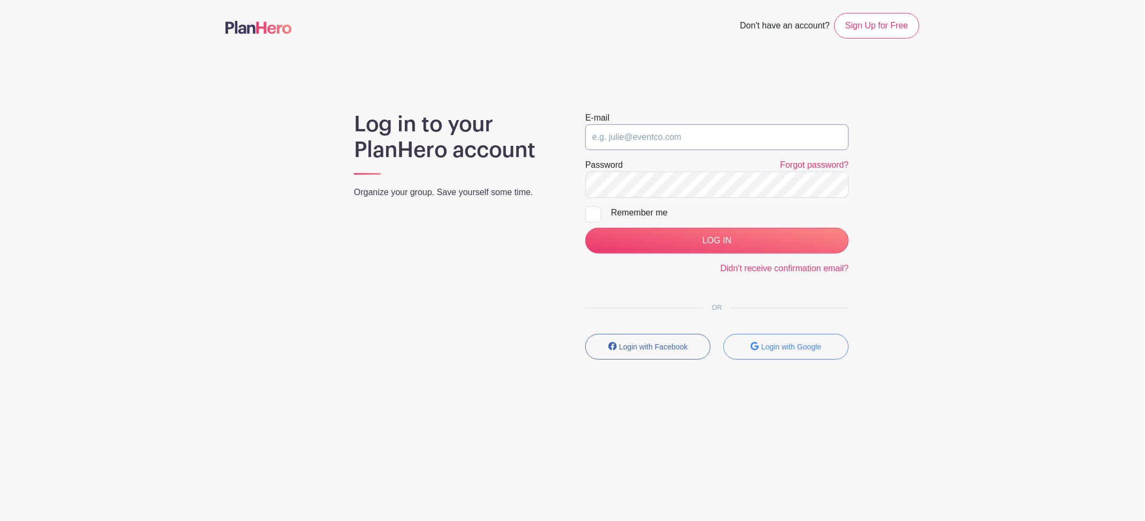
click at [716, 141] on input "email" at bounding box center [718, 137] width 264 height 26
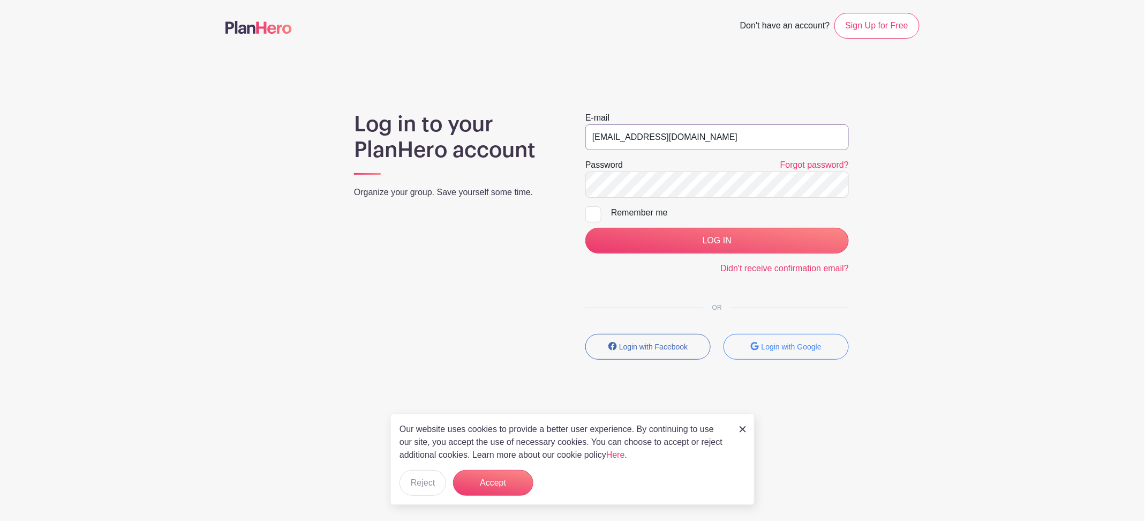
type input "[EMAIL_ADDRESS][DOMAIN_NAME]"
click at [693, 234] on input "LOG IN" at bounding box center [718, 241] width 264 height 26
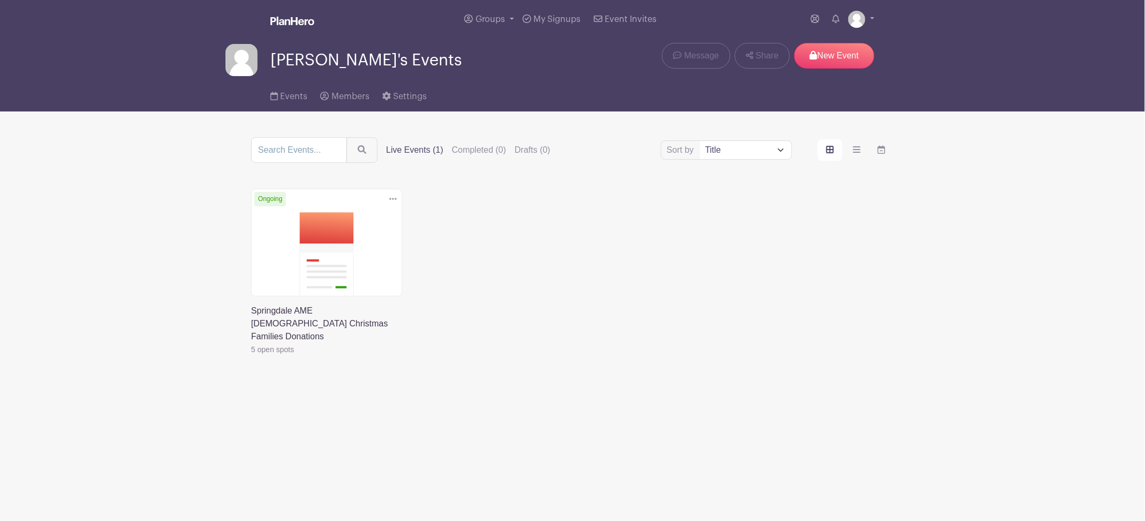
click at [251, 356] on link at bounding box center [251, 356] width 0 height 0
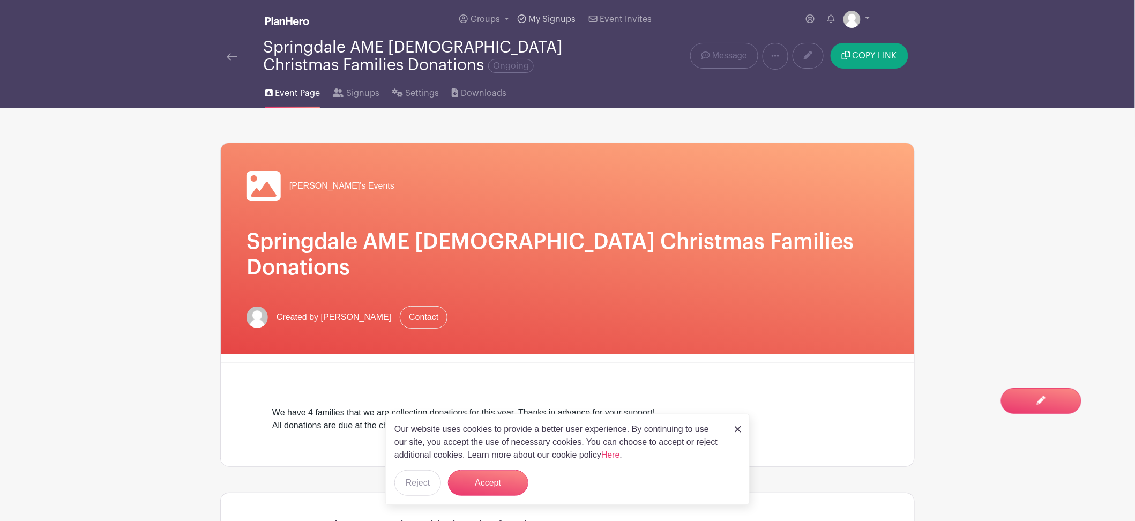
click at [559, 13] on link "My Signups" at bounding box center [546, 19] width 66 height 39
